Goal: Information Seeking & Learning: Learn about a topic

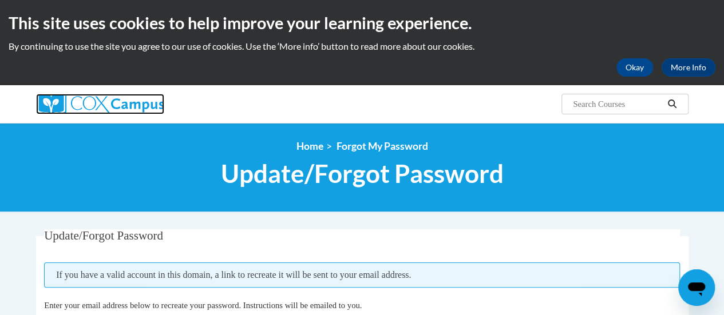
click at [145, 104] on img at bounding box center [100, 104] width 128 height 21
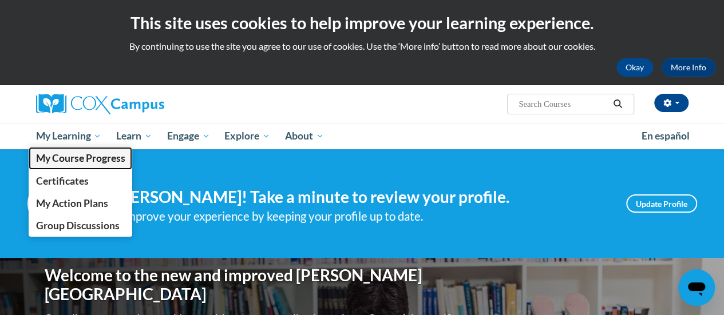
click at [80, 158] on span "My Course Progress" at bounding box center [79, 158] width 89 height 12
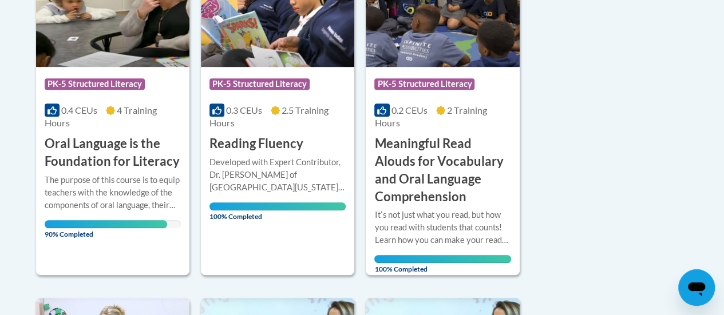
scroll to position [346, 0]
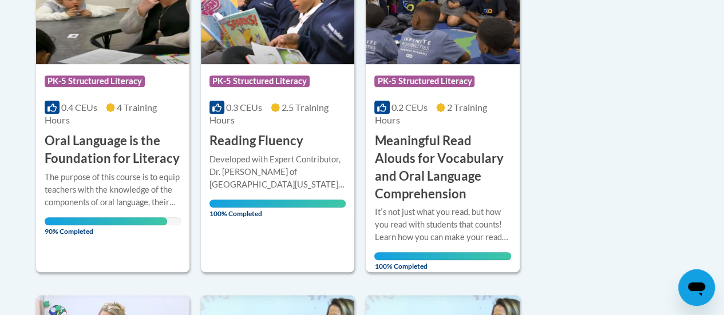
click at [157, 217] on span "90% Completed" at bounding box center [106, 226] width 123 height 18
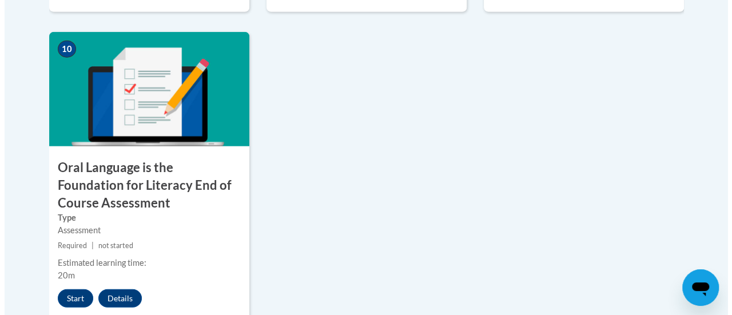
scroll to position [1327, 0]
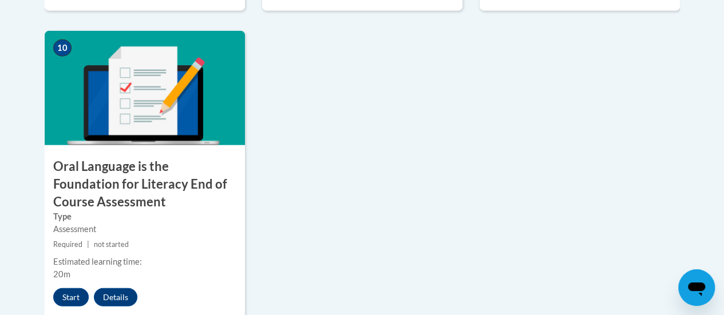
click at [69, 299] on button "Start" at bounding box center [70, 297] width 35 height 18
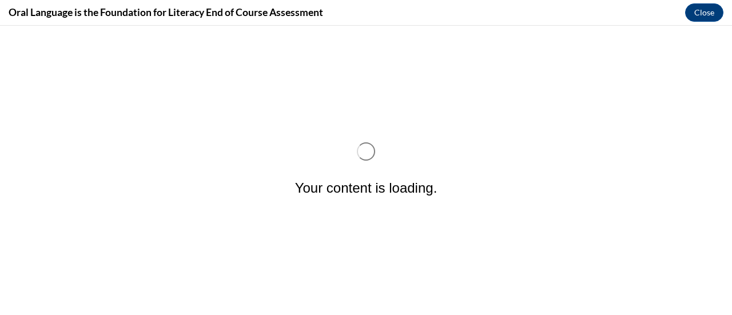
scroll to position [0, 0]
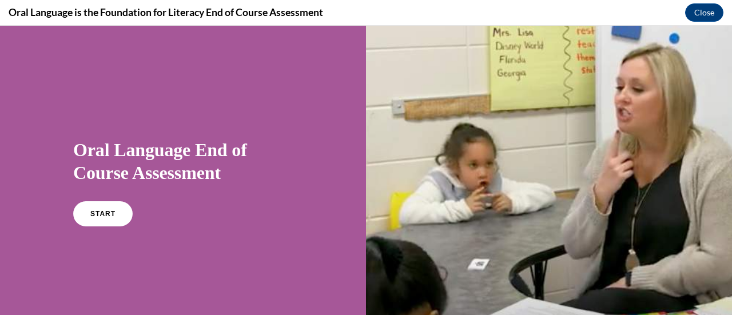
click at [103, 217] on link "START" at bounding box center [102, 213] width 59 height 25
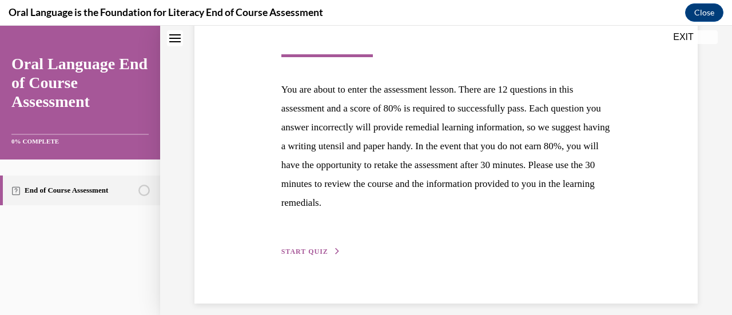
scroll to position [209, 0]
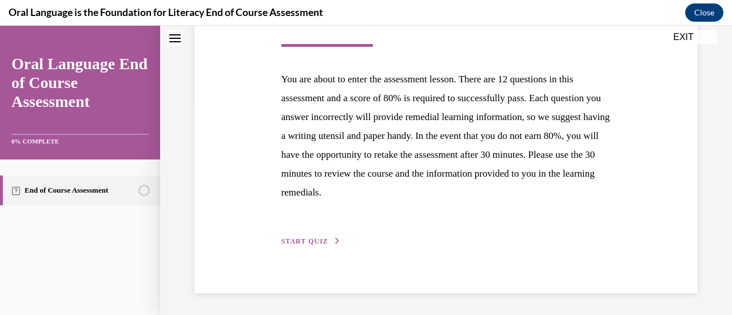
click at [315, 244] on span "START QUIZ" at bounding box center [304, 241] width 47 height 8
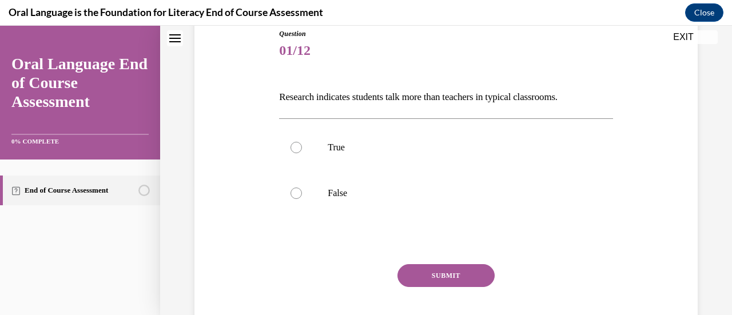
scroll to position [132, 0]
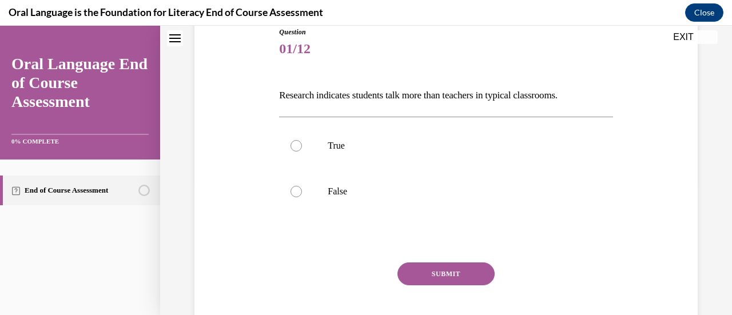
click at [297, 189] on div at bounding box center [296, 191] width 11 height 11
click at [297, 189] on input "False" at bounding box center [296, 191] width 11 height 11
radio input "true"
click at [448, 271] on button "SUBMIT" at bounding box center [446, 274] width 97 height 23
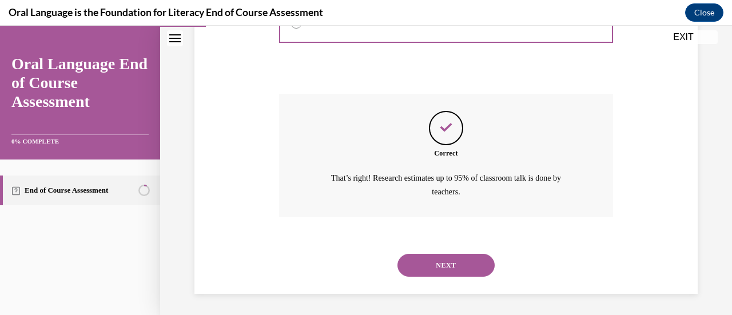
scroll to position [301, 0]
click at [445, 265] on button "NEXT" at bounding box center [446, 264] width 97 height 23
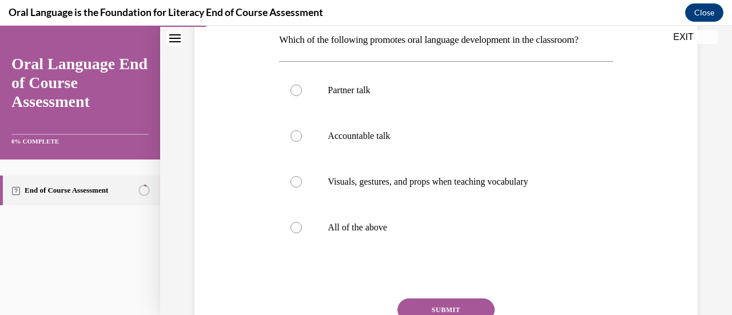
scroll to position [189, 0]
click at [301, 91] on label "Partner talk" at bounding box center [445, 89] width 333 height 46
click at [301, 91] on input "Partner talk" at bounding box center [296, 89] width 11 height 11
radio input "true"
click at [294, 224] on div at bounding box center [296, 226] width 11 height 11
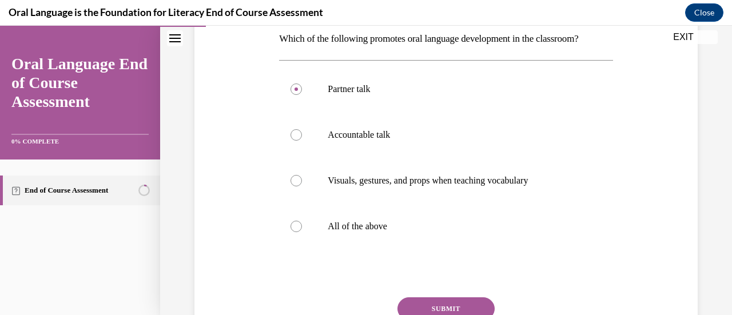
click at [294, 224] on input "All of the above" at bounding box center [296, 226] width 11 height 11
radio input "true"
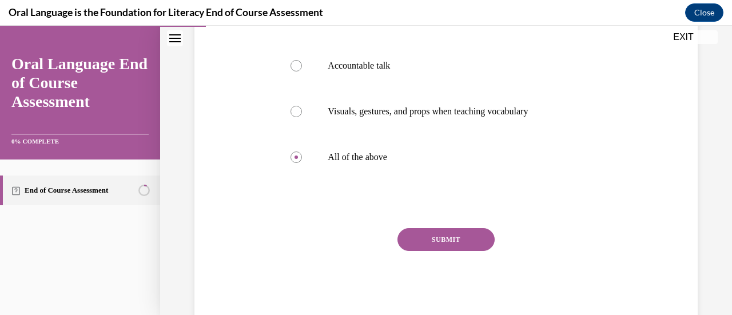
click at [460, 247] on button "SUBMIT" at bounding box center [446, 239] width 97 height 23
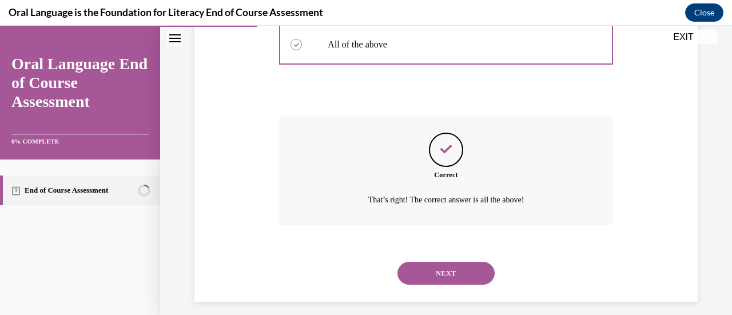
scroll to position [380, 0]
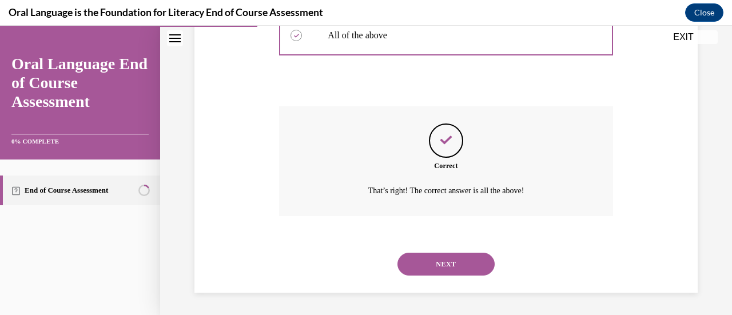
click at [441, 267] on button "NEXT" at bounding box center [446, 264] width 97 height 23
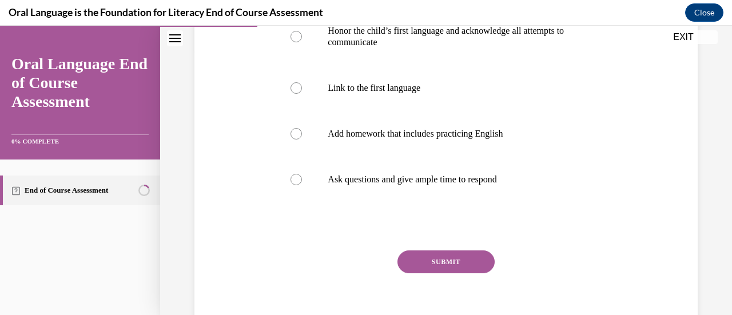
scroll to position [267, 0]
click at [291, 133] on div at bounding box center [296, 133] width 11 height 11
click at [291, 133] on input "Add homework that includes practicing English" at bounding box center [296, 133] width 11 height 11
radio input "true"
click at [480, 269] on button "SUBMIT" at bounding box center [446, 262] width 97 height 23
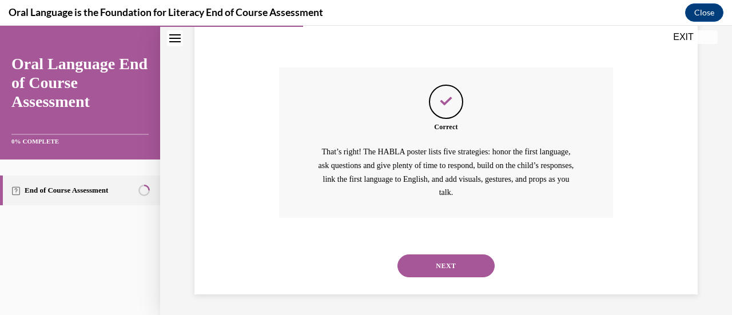
scroll to position [451, 0]
click at [456, 269] on button "NEXT" at bounding box center [446, 264] width 97 height 23
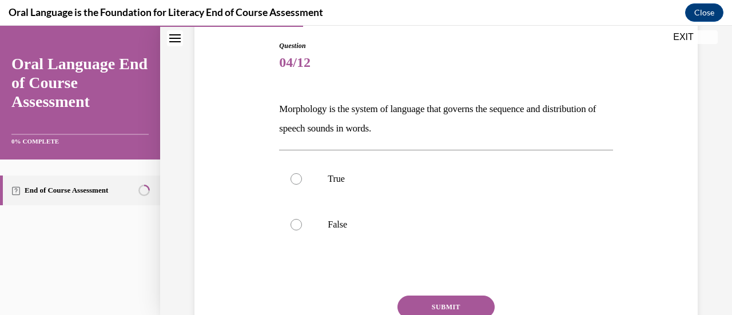
scroll to position [119, 0]
click at [298, 226] on div at bounding box center [296, 223] width 11 height 11
click at [298, 226] on input "False" at bounding box center [296, 223] width 11 height 11
radio input "true"
click at [461, 305] on button "SUBMIT" at bounding box center [446, 306] width 97 height 23
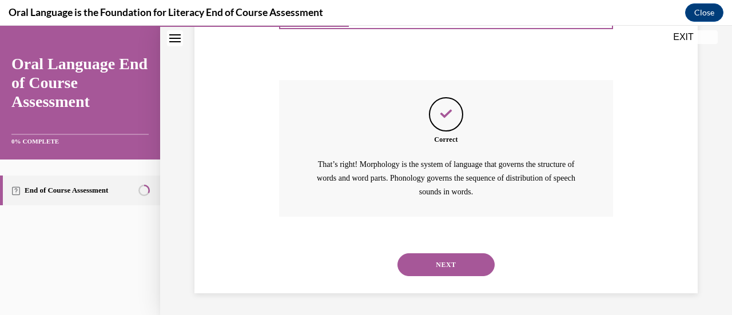
scroll to position [335, 0]
click at [456, 263] on button "NEXT" at bounding box center [446, 264] width 97 height 23
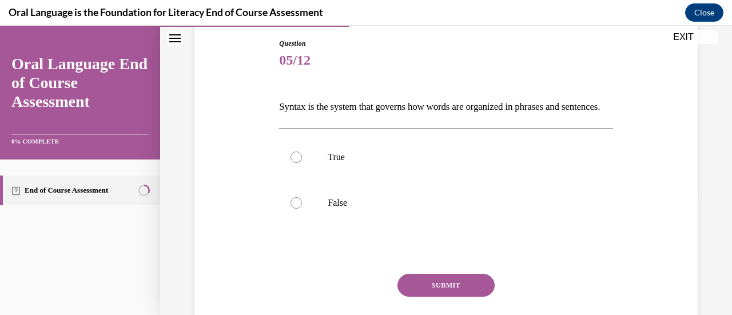
scroll to position [121, 0]
click at [288, 177] on label "True" at bounding box center [445, 157] width 333 height 46
click at [291, 162] on input "True" at bounding box center [296, 156] width 11 height 11
radio input "true"
click at [467, 296] on button "SUBMIT" at bounding box center [446, 284] width 97 height 23
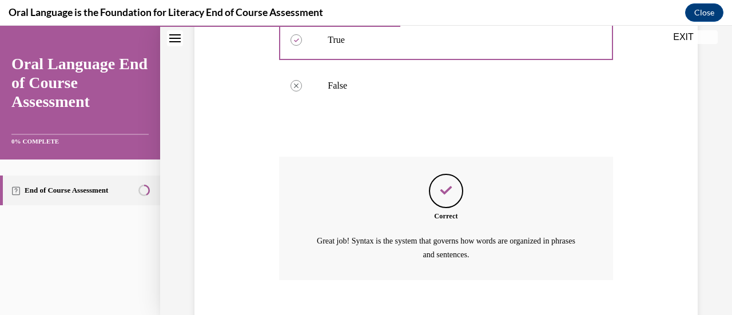
scroll to position [321, 0]
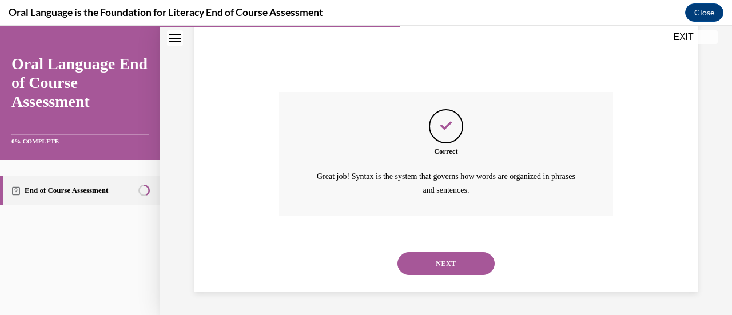
click at [455, 261] on button "NEXT" at bounding box center [446, 263] width 97 height 23
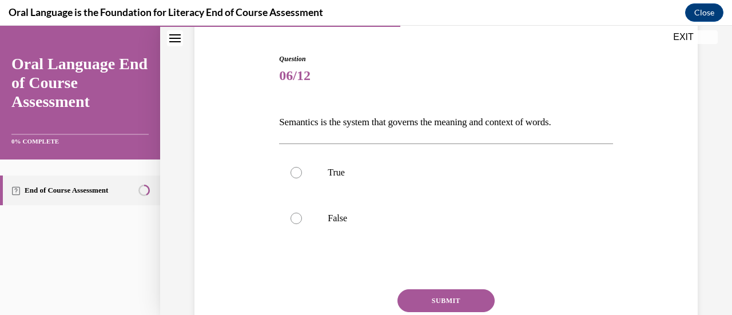
scroll to position [106, 0]
click at [303, 176] on label "True" at bounding box center [445, 172] width 333 height 46
click at [302, 176] on input "True" at bounding box center [296, 171] width 11 height 11
radio input "true"
click at [460, 300] on button "SUBMIT" at bounding box center [446, 299] width 97 height 23
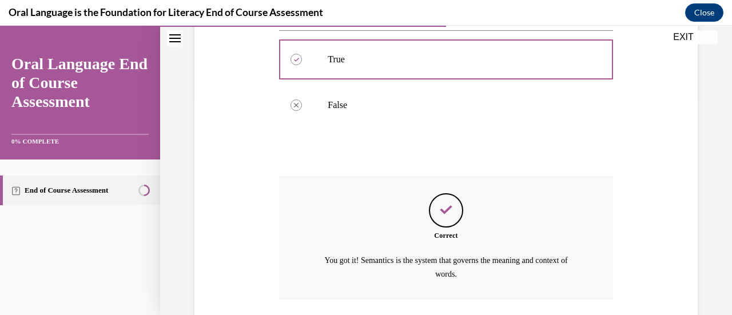
scroll to position [301, 0]
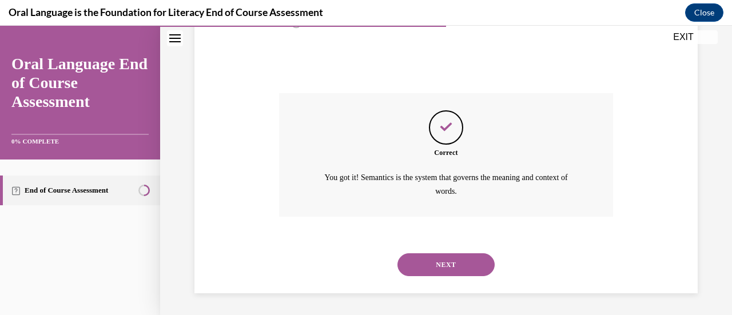
click at [462, 269] on button "NEXT" at bounding box center [446, 264] width 97 height 23
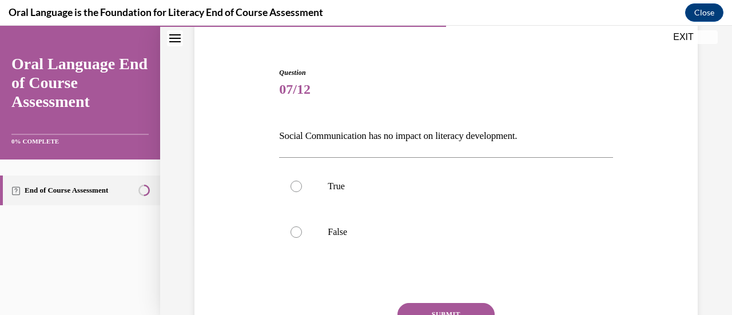
scroll to position [98, 0]
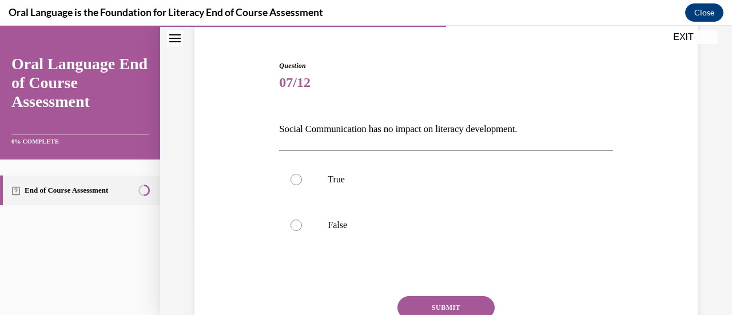
click at [296, 224] on div at bounding box center [296, 225] width 11 height 11
click at [296, 224] on input "False" at bounding box center [296, 225] width 11 height 11
radio input "true"
click at [467, 307] on button "SUBMIT" at bounding box center [446, 307] width 97 height 23
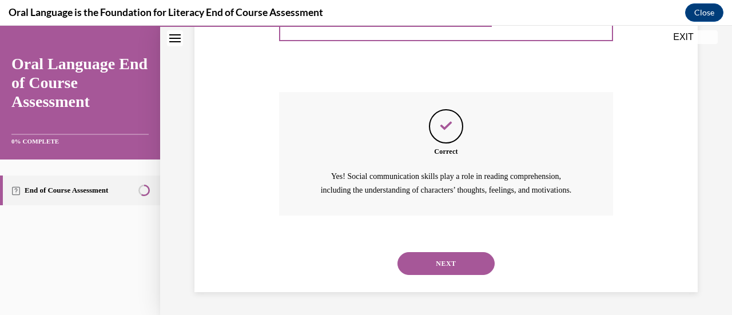
scroll to position [315, 0]
click at [461, 268] on button "NEXT" at bounding box center [446, 263] width 97 height 23
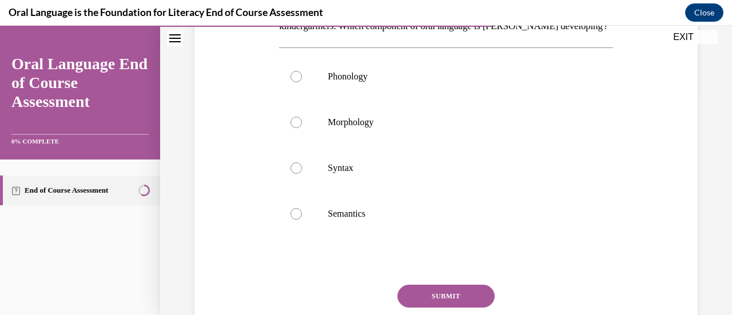
scroll to position [221, 0]
click at [286, 96] on label "Phonology" at bounding box center [445, 76] width 333 height 46
click at [291, 82] on input "Phonology" at bounding box center [296, 75] width 11 height 11
radio input "true"
click at [456, 307] on button "SUBMIT" at bounding box center [446, 295] width 97 height 23
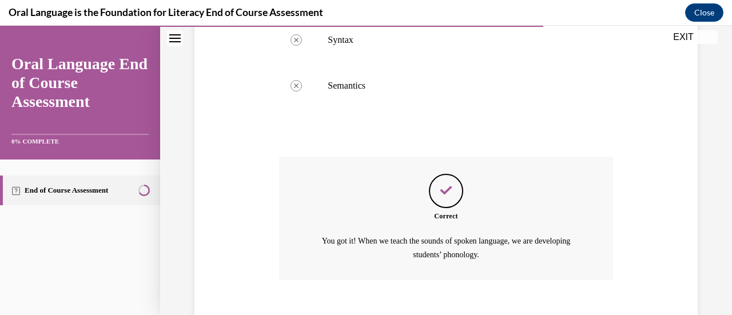
scroll to position [432, 0]
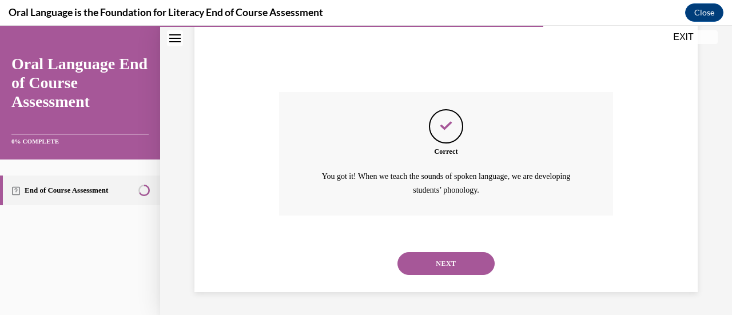
click at [466, 269] on button "NEXT" at bounding box center [446, 263] width 97 height 23
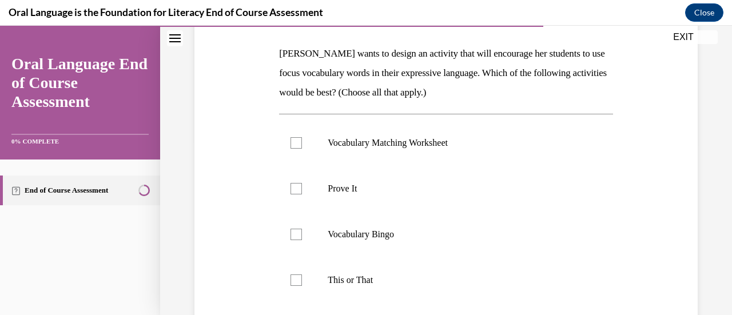
scroll to position [173, 0]
click at [300, 194] on div at bounding box center [296, 189] width 11 height 11
click at [300, 194] on input "Prove It" at bounding box center [296, 189] width 11 height 11
checkbox input "true"
click at [292, 243] on label "Vocabulary Bingo" at bounding box center [445, 235] width 333 height 46
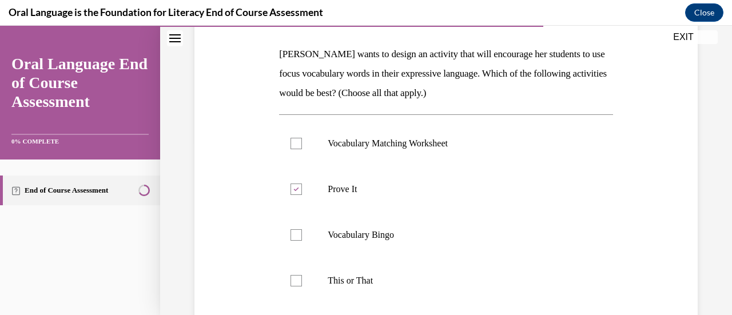
click at [292, 241] on input "Vocabulary Bingo" at bounding box center [296, 234] width 11 height 11
checkbox input "true"
click at [303, 287] on label "This or That" at bounding box center [445, 281] width 333 height 46
click at [302, 287] on input "This or That" at bounding box center [296, 280] width 11 height 11
checkbox input "true"
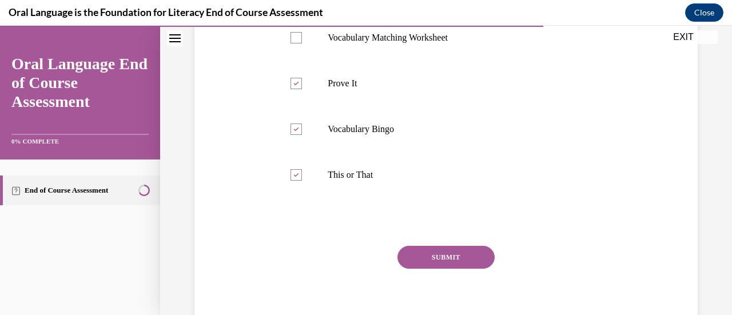
scroll to position [281, 0]
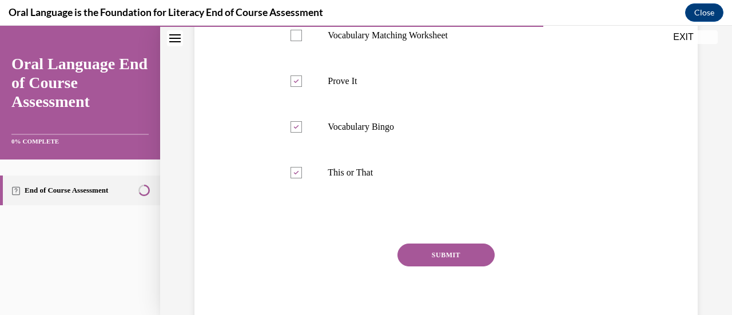
click at [450, 263] on button "SUBMIT" at bounding box center [446, 255] width 97 height 23
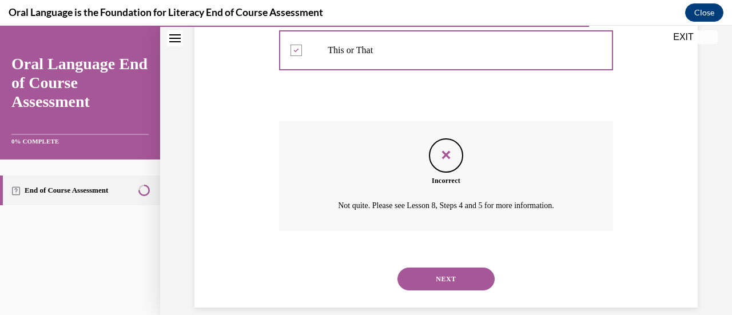
scroll to position [419, 0]
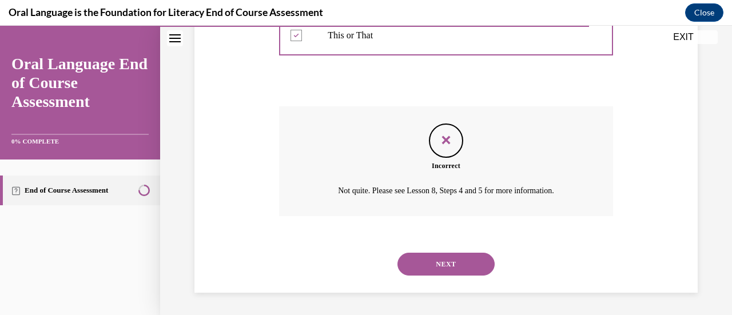
click at [453, 272] on button "NEXT" at bounding box center [446, 264] width 97 height 23
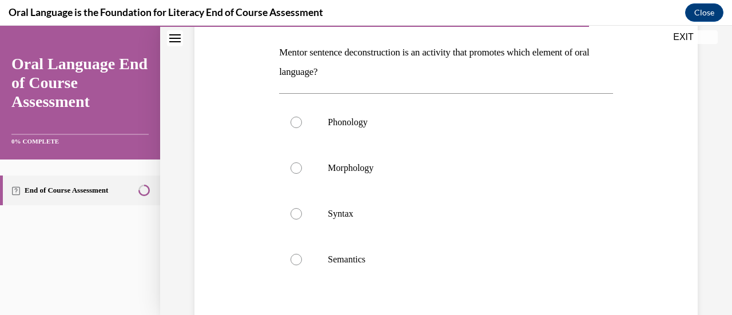
scroll to position [176, 0]
click at [296, 213] on div at bounding box center [296, 213] width 11 height 11
click at [296, 213] on input "Syntax" at bounding box center [296, 213] width 11 height 11
radio input "true"
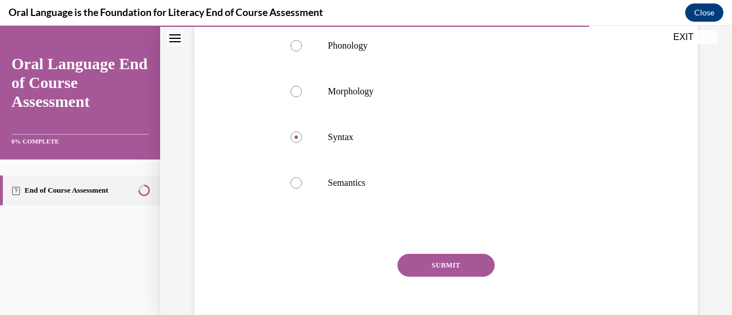
scroll to position [254, 0]
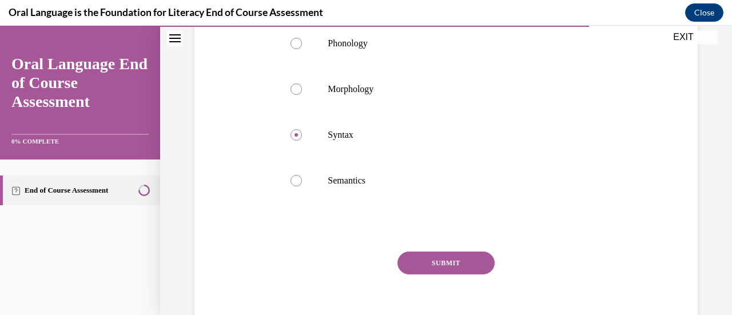
click at [468, 266] on button "SUBMIT" at bounding box center [446, 263] width 97 height 23
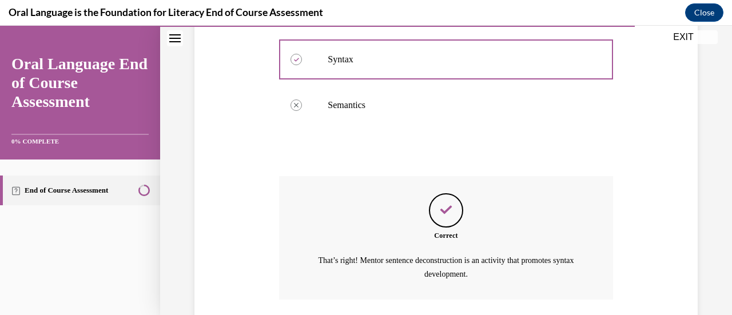
scroll to position [412, 0]
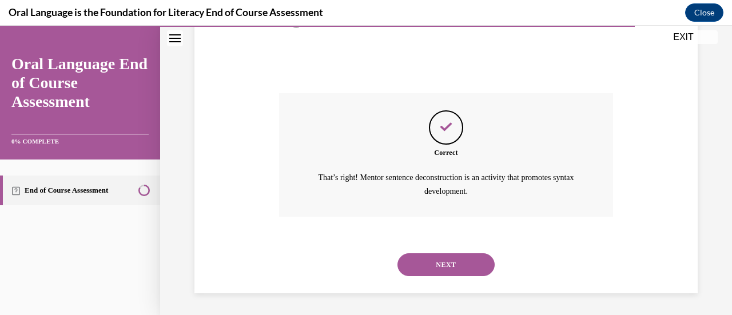
click at [467, 262] on button "NEXT" at bounding box center [446, 264] width 97 height 23
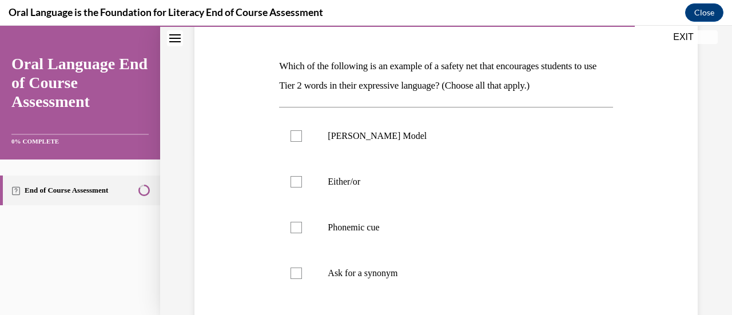
scroll to position [161, 0]
click at [292, 271] on div at bounding box center [296, 273] width 11 height 11
click at [292, 271] on input "Ask for a synonym" at bounding box center [296, 273] width 11 height 11
checkbox input "true"
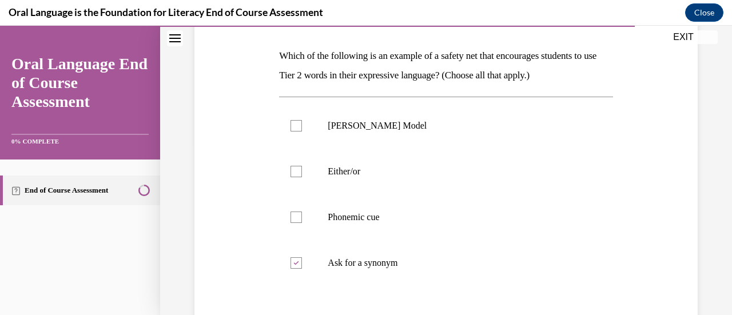
scroll to position [167, 0]
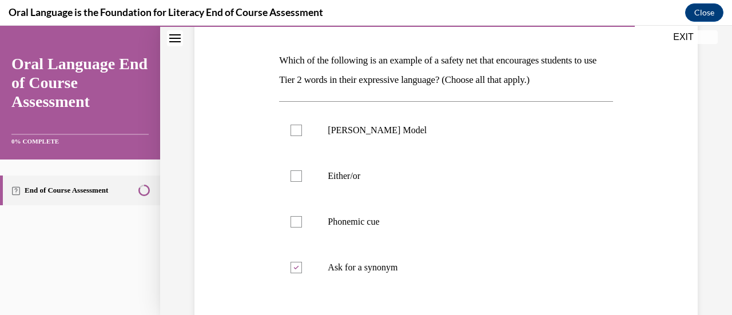
click at [299, 222] on div at bounding box center [296, 221] width 11 height 11
click at [299, 222] on input "Phonemic cue" at bounding box center [296, 221] width 11 height 11
checkbox input "true"
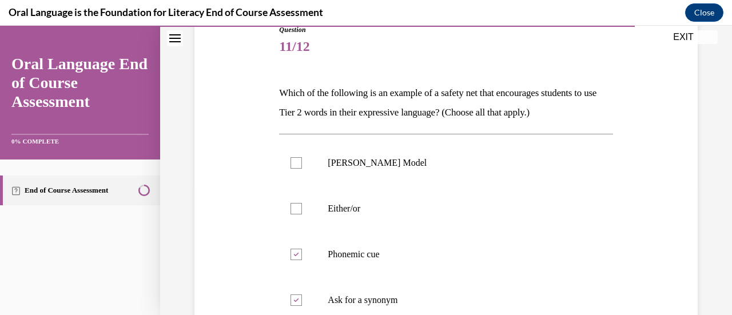
scroll to position [136, 0]
click at [300, 209] on div at bounding box center [296, 207] width 11 height 11
click at [300, 209] on input "Either/or" at bounding box center [296, 207] width 11 height 11
checkbox input "true"
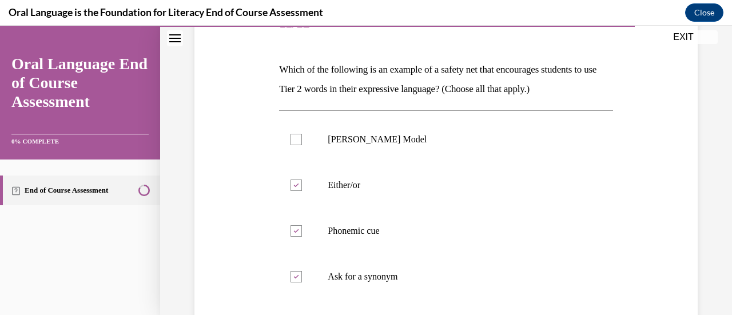
scroll to position [152, 0]
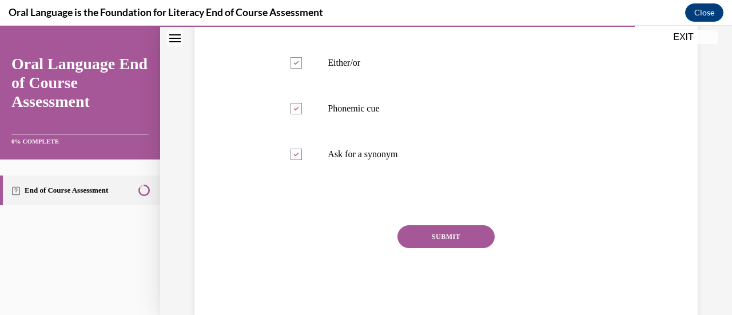
click at [461, 239] on button "SUBMIT" at bounding box center [446, 236] width 97 height 23
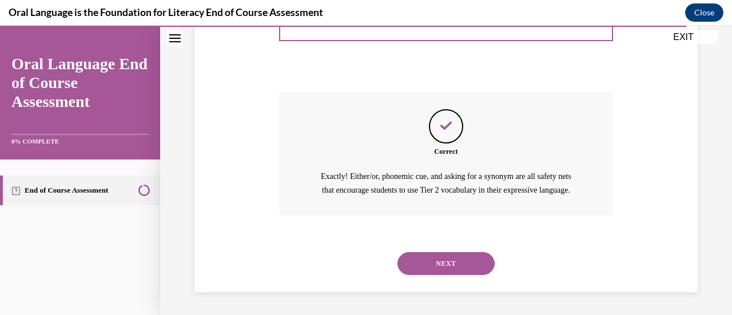
scroll to position [426, 0]
click at [468, 267] on button "NEXT" at bounding box center [446, 263] width 97 height 23
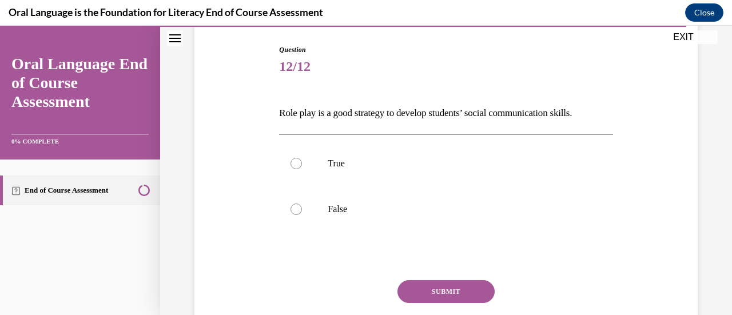
scroll to position [117, 0]
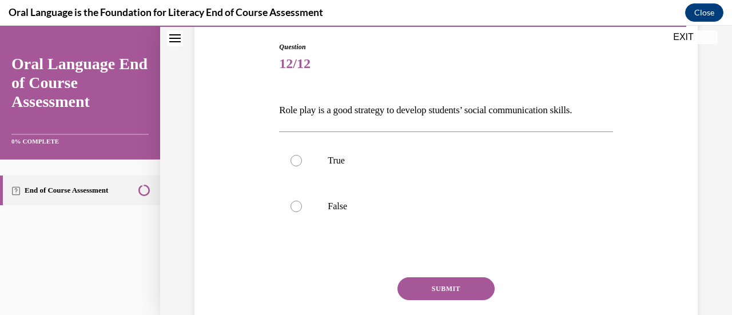
click at [287, 158] on label "True" at bounding box center [445, 161] width 333 height 46
click at [291, 158] on input "True" at bounding box center [296, 160] width 11 height 11
radio input "true"
click at [472, 292] on button "SUBMIT" at bounding box center [446, 288] width 97 height 23
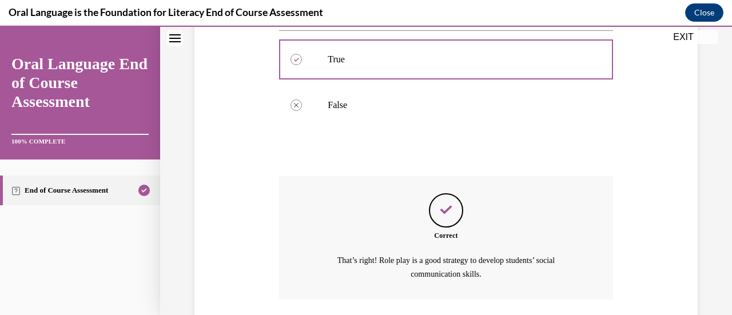
scroll to position [301, 0]
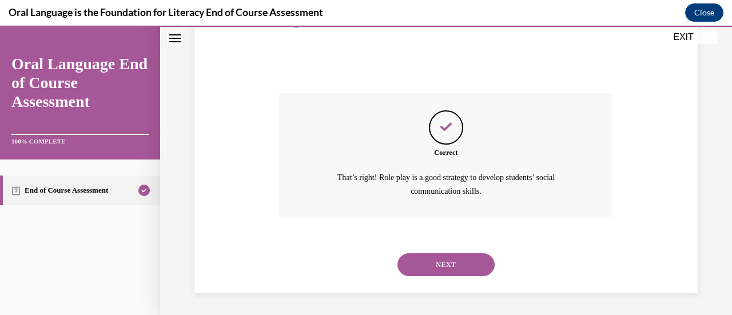
click at [463, 271] on button "NEXT" at bounding box center [446, 264] width 97 height 23
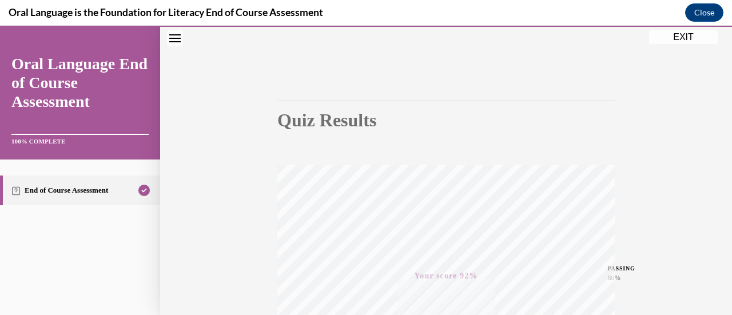
scroll to position [0, 0]
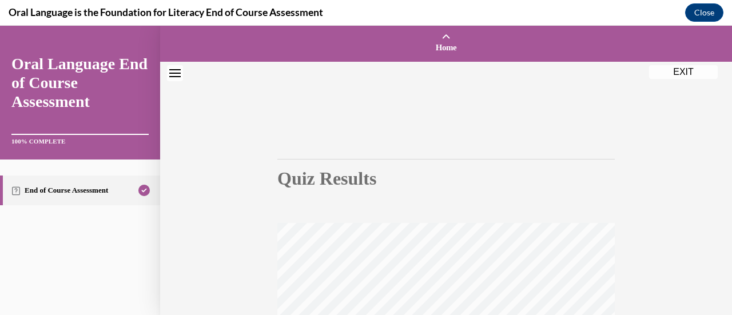
click at [705, 14] on button "Close" at bounding box center [704, 12] width 38 height 18
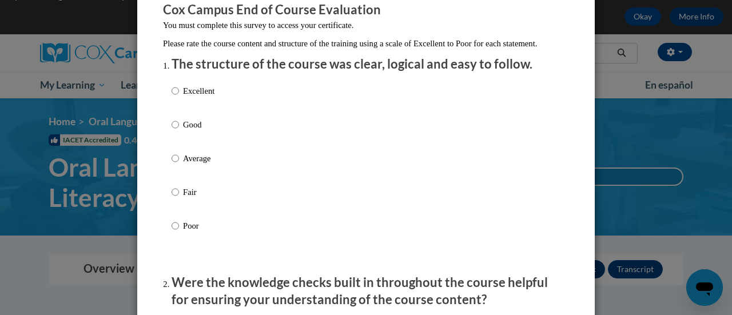
scroll to position [112, 0]
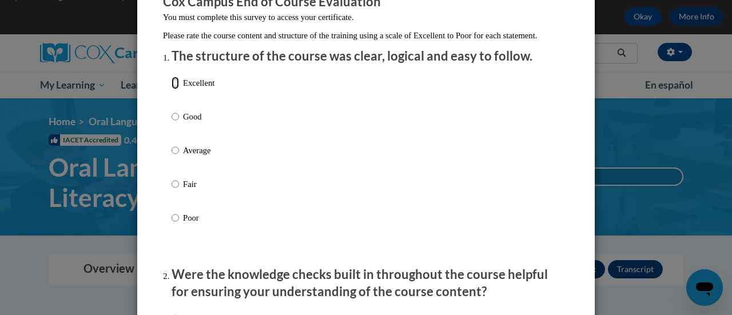
click at [172, 89] on input "Excellent" at bounding box center [175, 83] width 7 height 13
radio input "true"
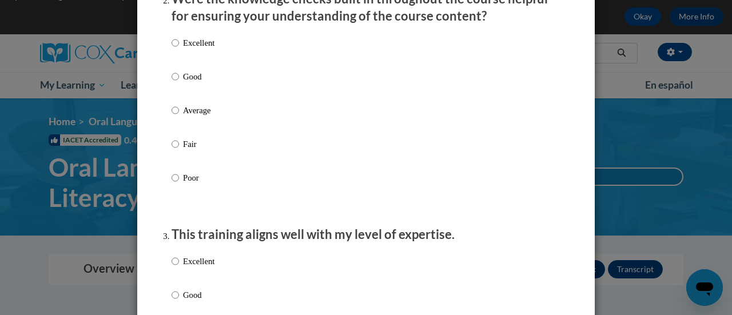
scroll to position [391, 0]
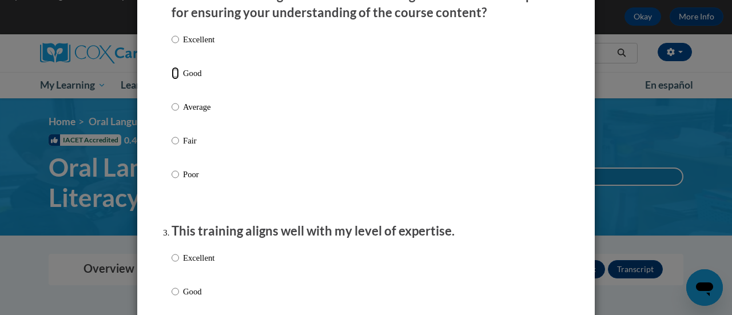
click at [173, 79] on input "Good" at bounding box center [175, 73] width 7 height 13
radio input "true"
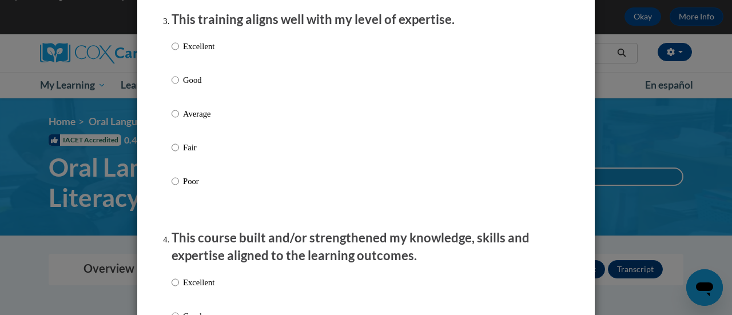
scroll to position [604, 0]
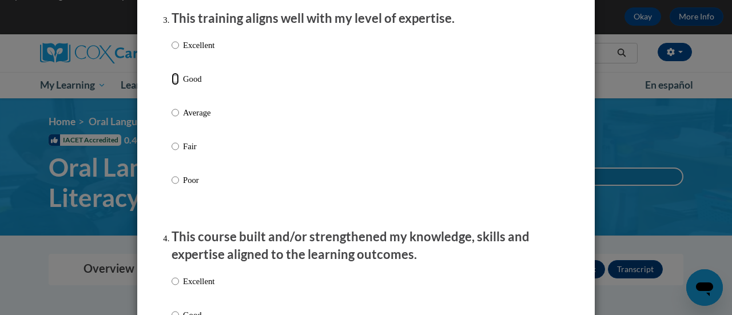
click at [173, 85] on input "Good" at bounding box center [175, 79] width 7 height 13
radio input "true"
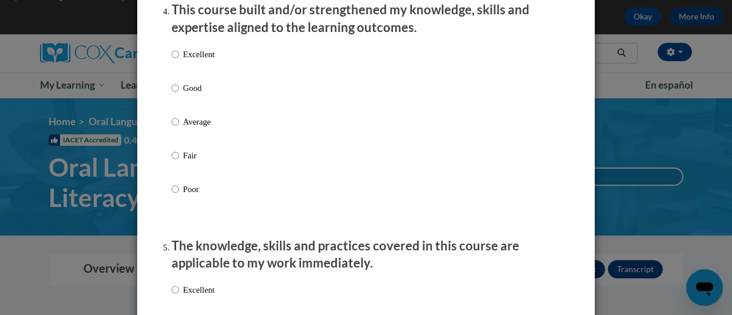
scroll to position [833, 0]
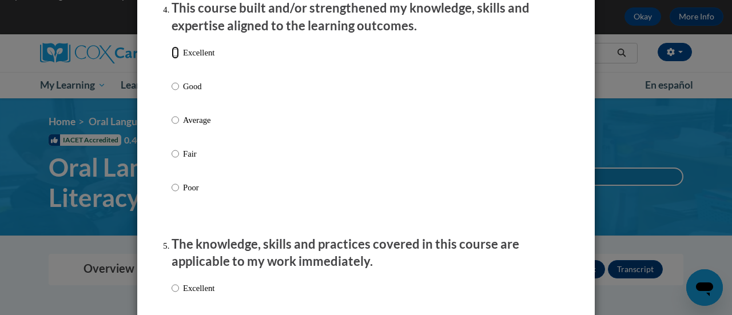
click at [173, 59] on input "Excellent" at bounding box center [175, 52] width 7 height 13
radio input "true"
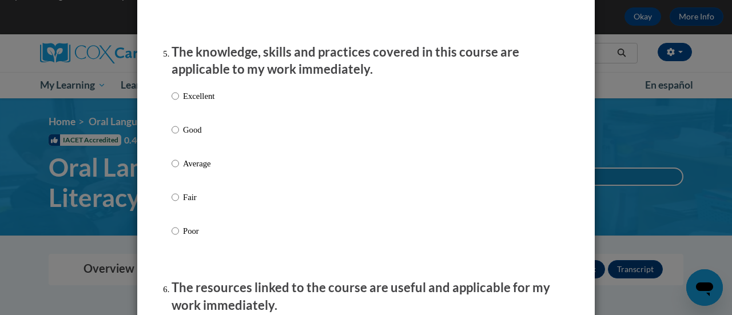
scroll to position [1025, 0]
click at [172, 136] on input "Good" at bounding box center [175, 130] width 7 height 13
radio input "true"
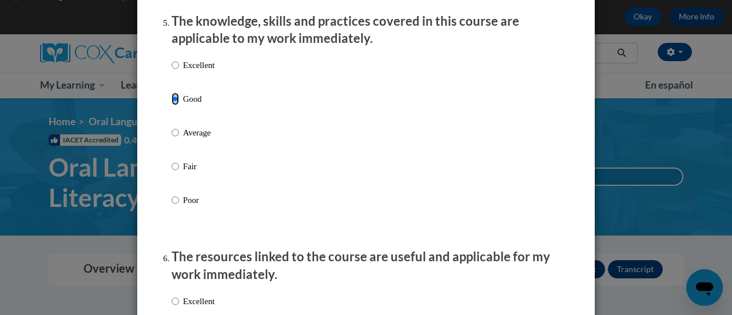
scroll to position [1062, 0]
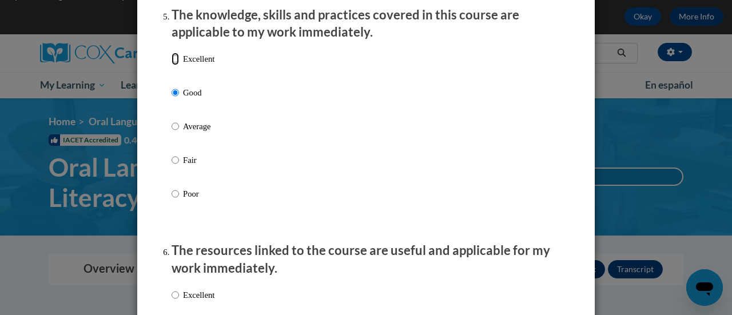
click at [172, 65] on input "Excellent" at bounding box center [175, 59] width 7 height 13
radio input "true"
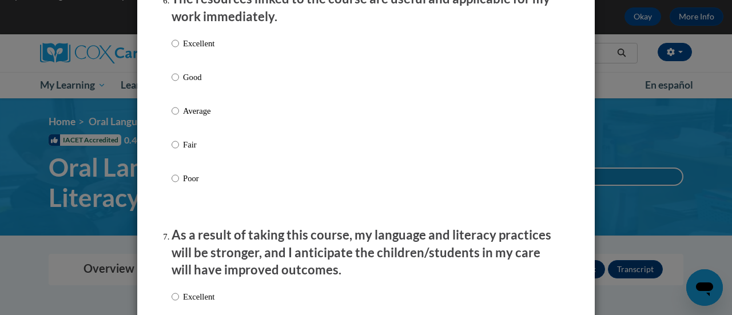
scroll to position [1315, 0]
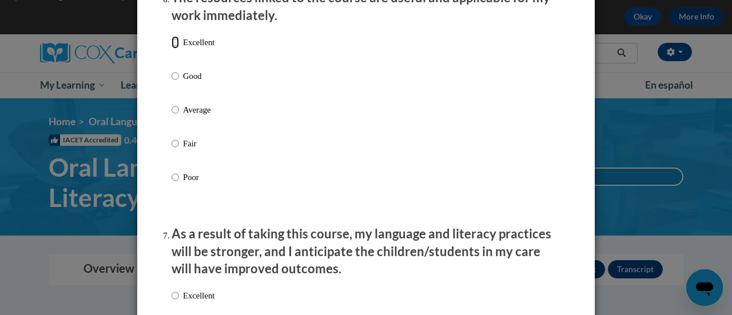
click at [172, 49] on input "Excellent" at bounding box center [175, 42] width 7 height 13
radio input "true"
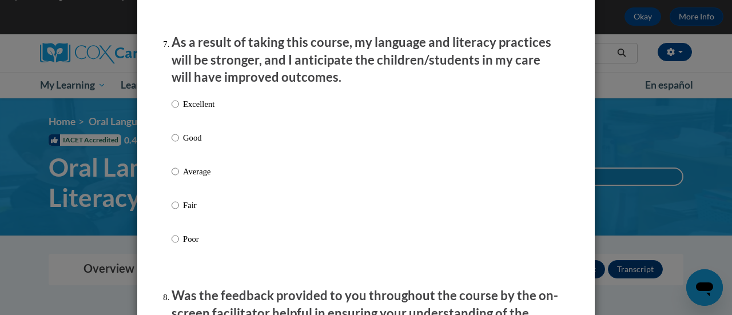
scroll to position [1503, 0]
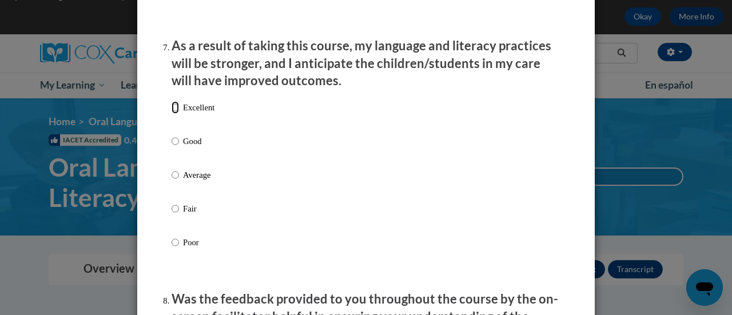
click at [173, 114] on input "Excellent" at bounding box center [175, 107] width 7 height 13
radio input "true"
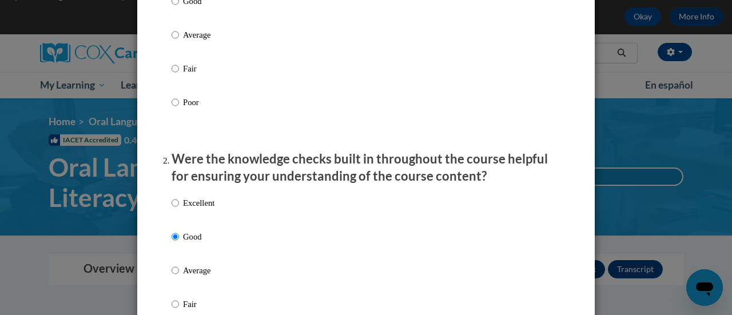
scroll to position [226, 0]
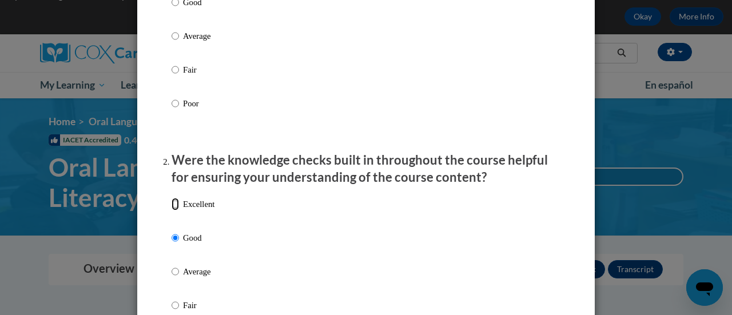
click at [172, 210] on input "Excellent" at bounding box center [175, 204] width 7 height 13
radio input "true"
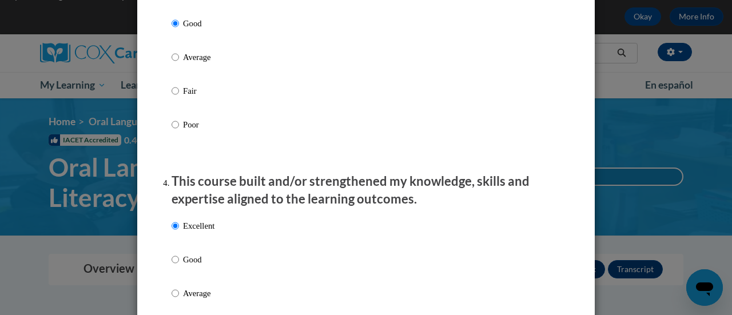
scroll to position [588, 0]
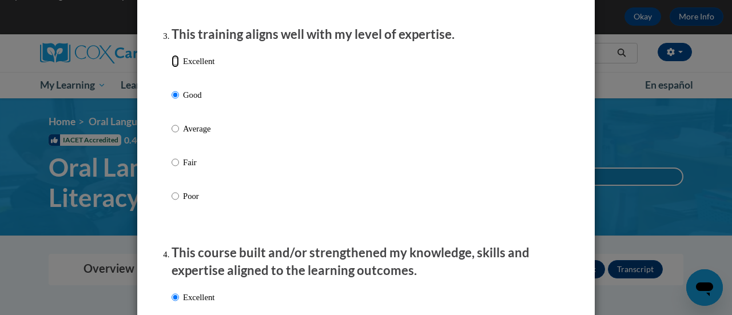
click at [172, 67] on input "Excellent" at bounding box center [175, 61] width 7 height 13
radio input "true"
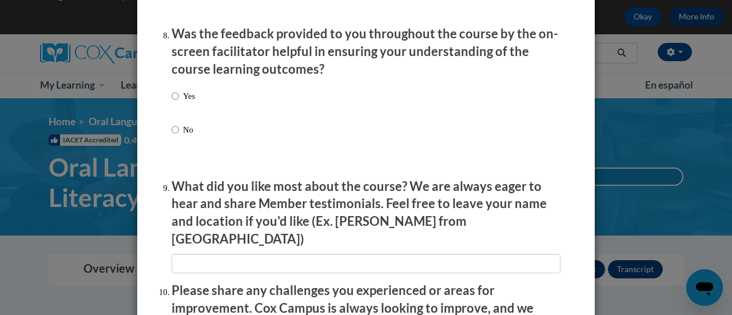
scroll to position [1770, 0]
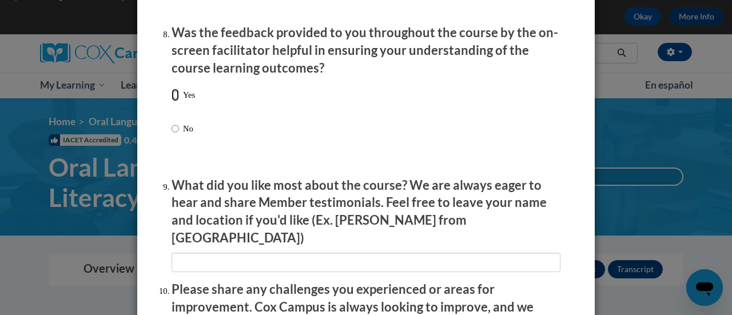
click at [172, 101] on input "Yes" at bounding box center [175, 95] width 7 height 13
radio input "true"
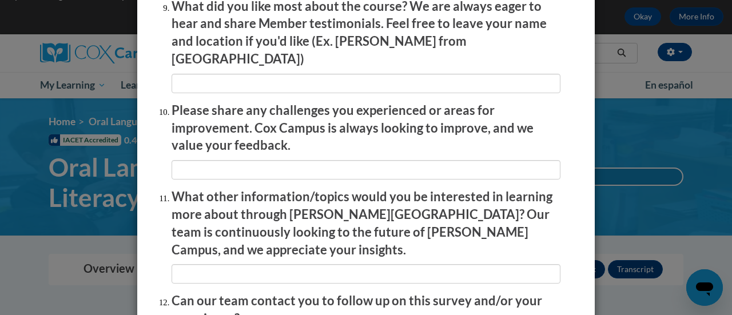
scroll to position [1949, 0]
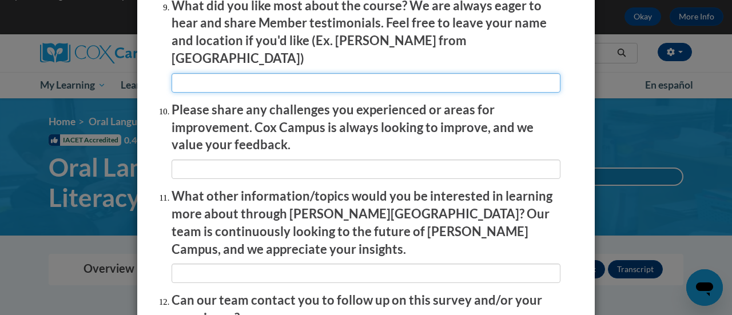
click at [198, 73] on input "textbox" at bounding box center [366, 82] width 389 height 19
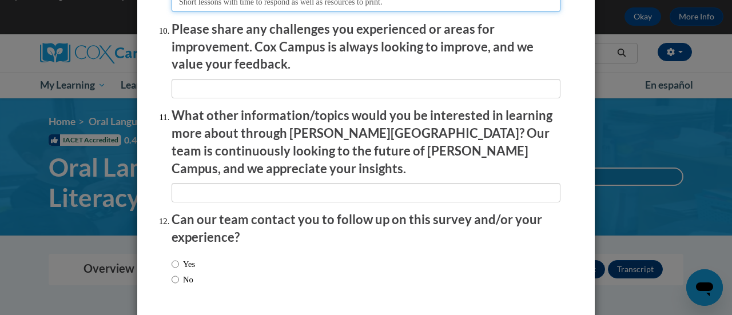
scroll to position [2031, 0]
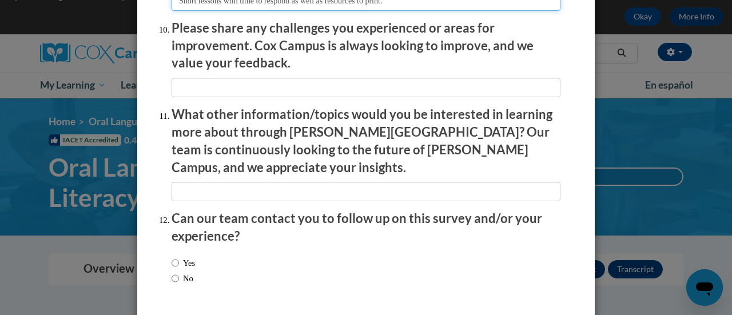
type input "Short lessons with time to respond as well as resources to print."
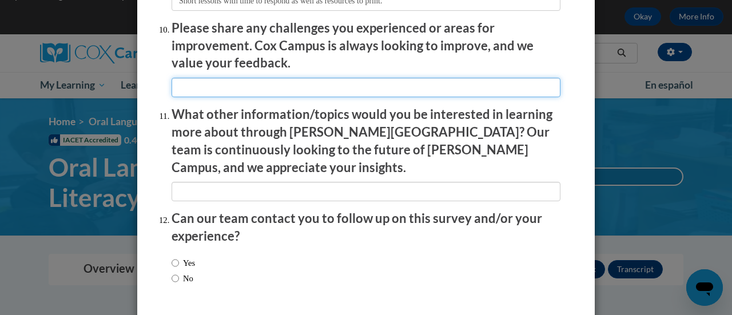
click at [230, 84] on input "textbox" at bounding box center [366, 87] width 389 height 19
type input "n/a"
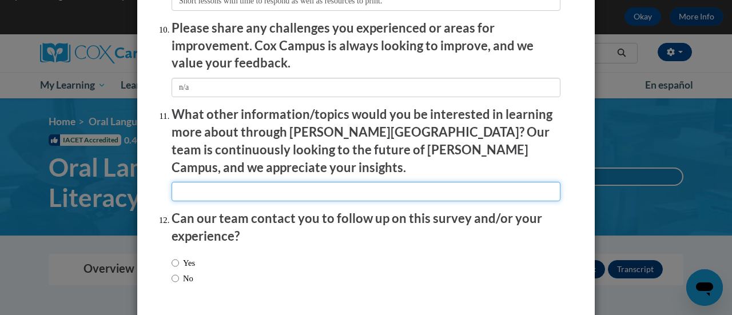
click at [249, 182] on input "textbox" at bounding box center [366, 191] width 389 height 19
type input "n/a"
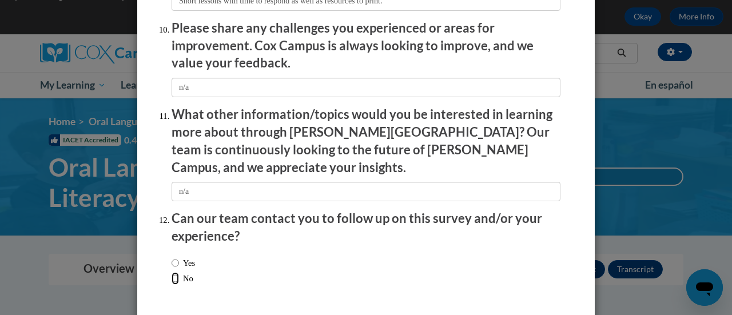
click at [172, 272] on input "No" at bounding box center [175, 278] width 7 height 13
radio input "true"
